Goal: Navigation & Orientation: Find specific page/section

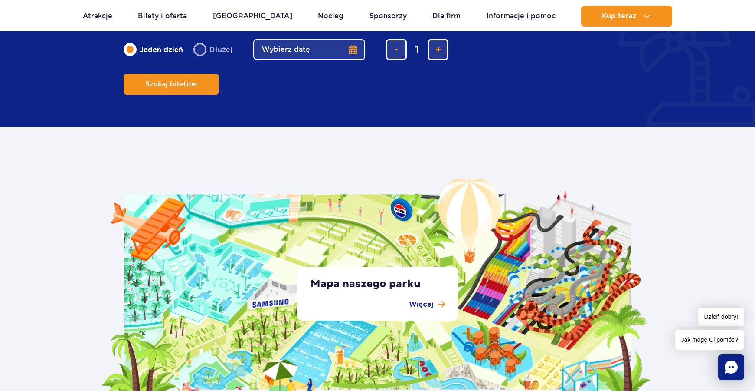
scroll to position [1172, 0]
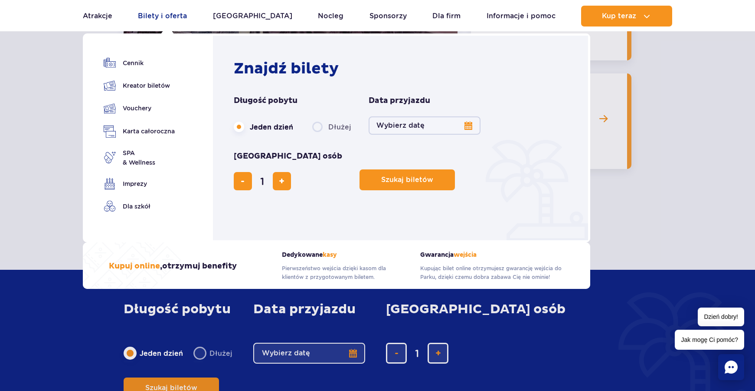
click at [162, 17] on link "Bilety i oferta" at bounding box center [162, 16] width 49 height 21
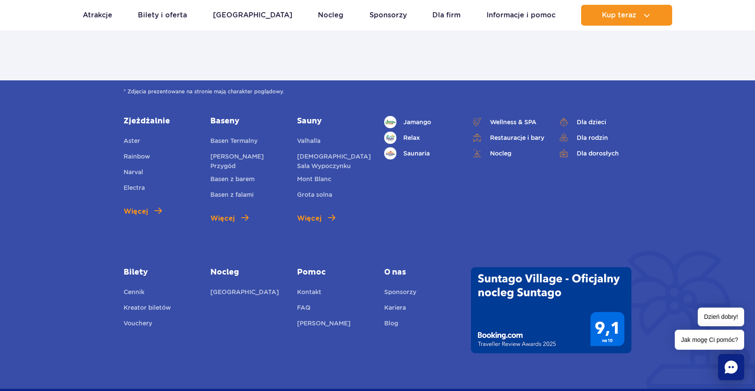
scroll to position [1085, 0]
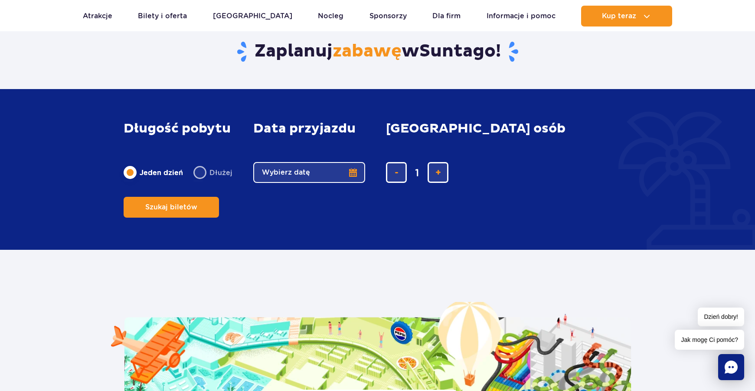
scroll to position [1345, 0]
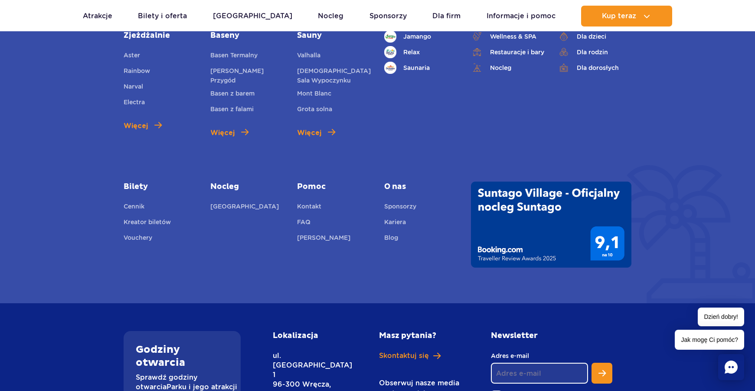
scroll to position [2982, 0]
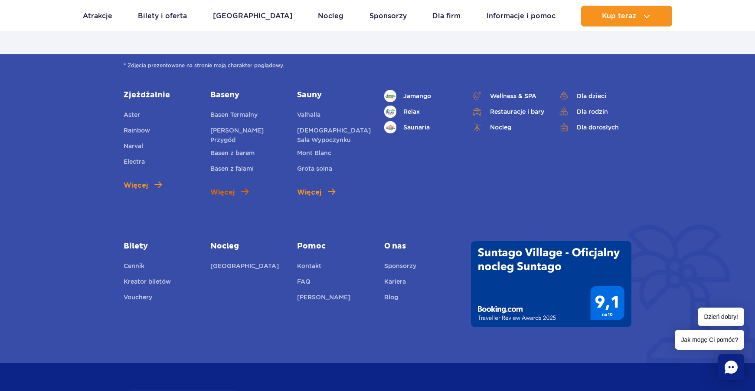
click at [230, 187] on span "Więcej" at bounding box center [222, 192] width 24 height 10
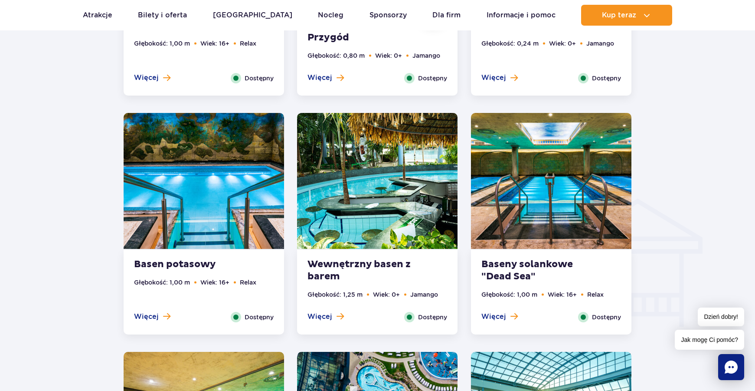
scroll to position [677, 0]
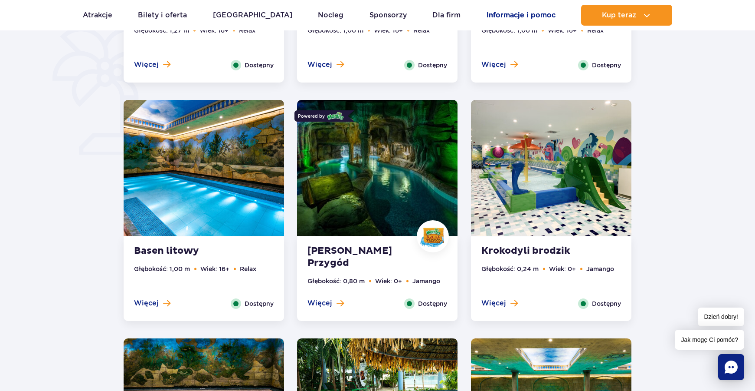
click at [512, 16] on link "Informacje i pomoc" at bounding box center [521, 15] width 69 height 21
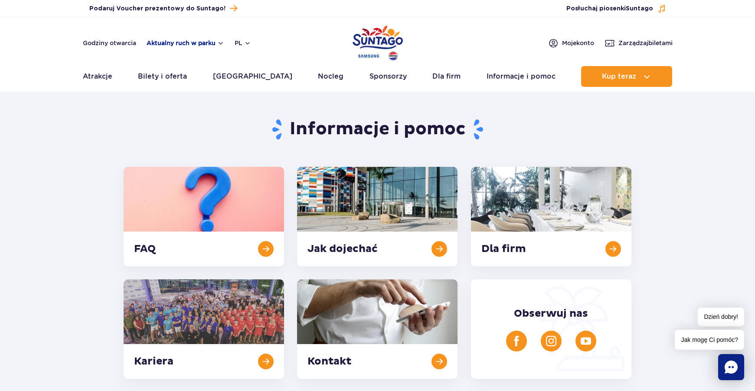
click at [220, 43] on button "Aktualny ruch w parku" at bounding box center [186, 42] width 78 height 7
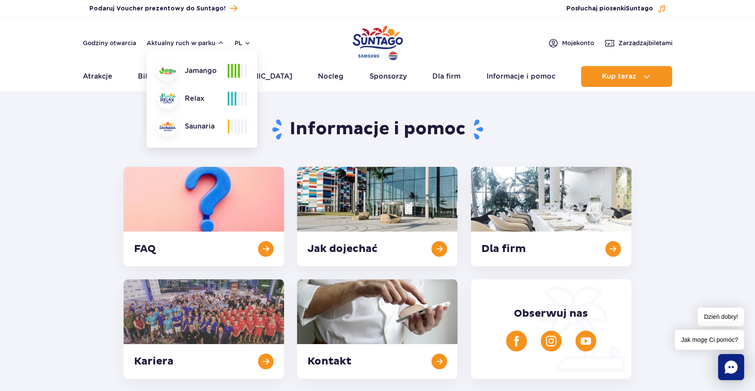
click at [55, 112] on section "Informacje i pomoc FAQ Jak dojechać Dla firm [GEOGRAPHIC_DATA] Kontakt Obserwuj…" at bounding box center [377, 237] width 755 height 281
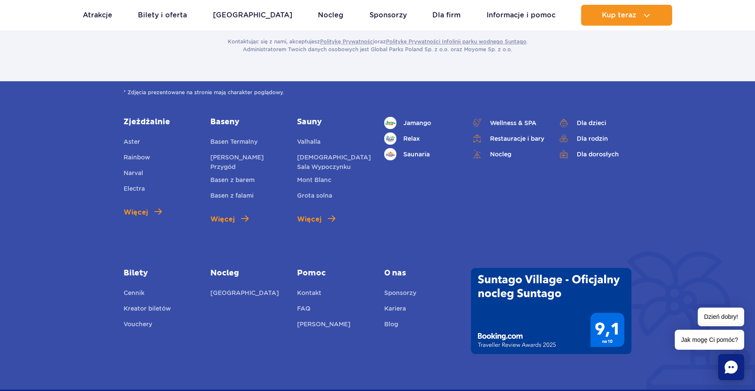
scroll to position [1736, 0]
